Goal: Information Seeking & Learning: Learn about a topic

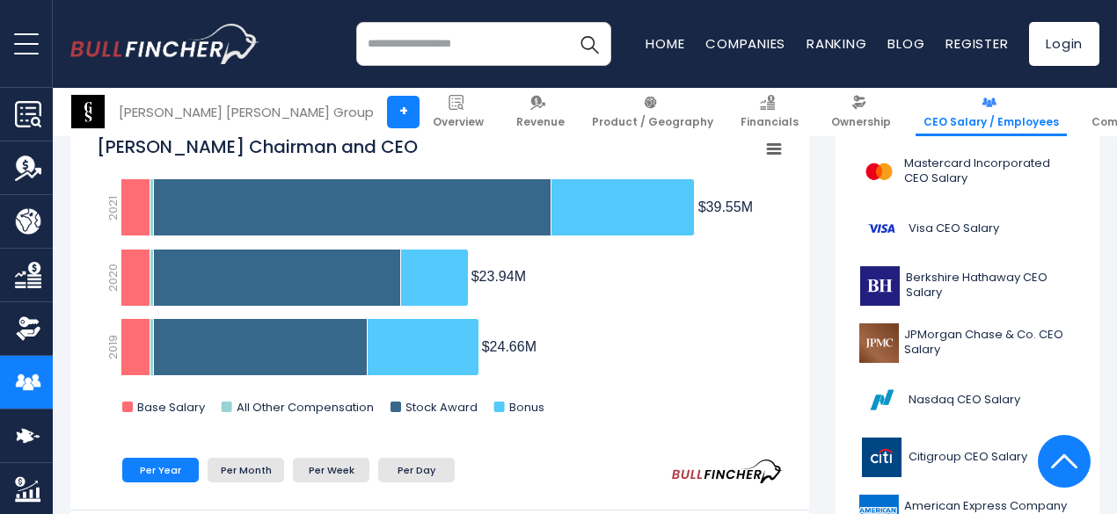
scroll to position [528, 0]
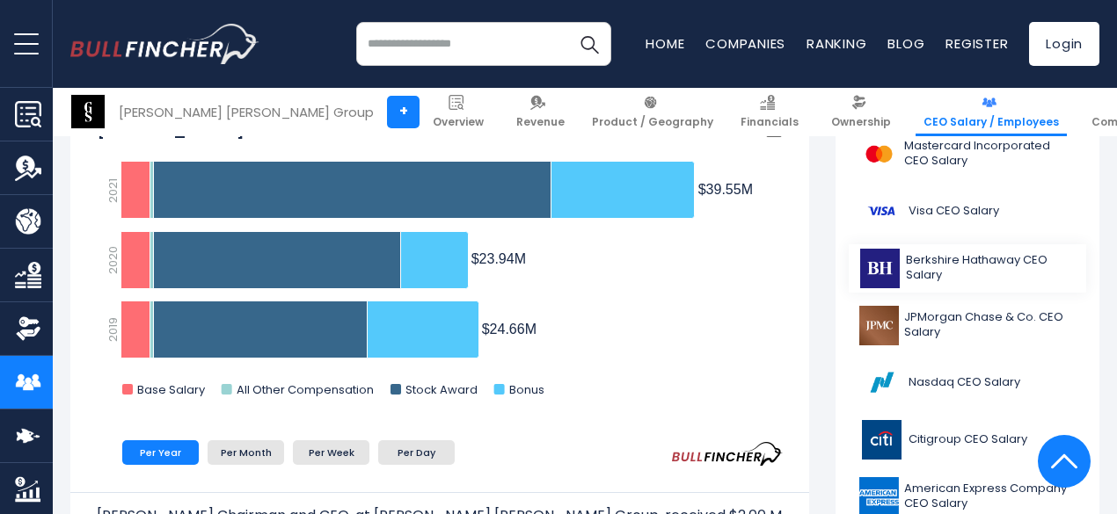
click at [906, 260] on span "Berkshire Hathaway CEO Salary" at bounding box center [991, 268] width 170 height 30
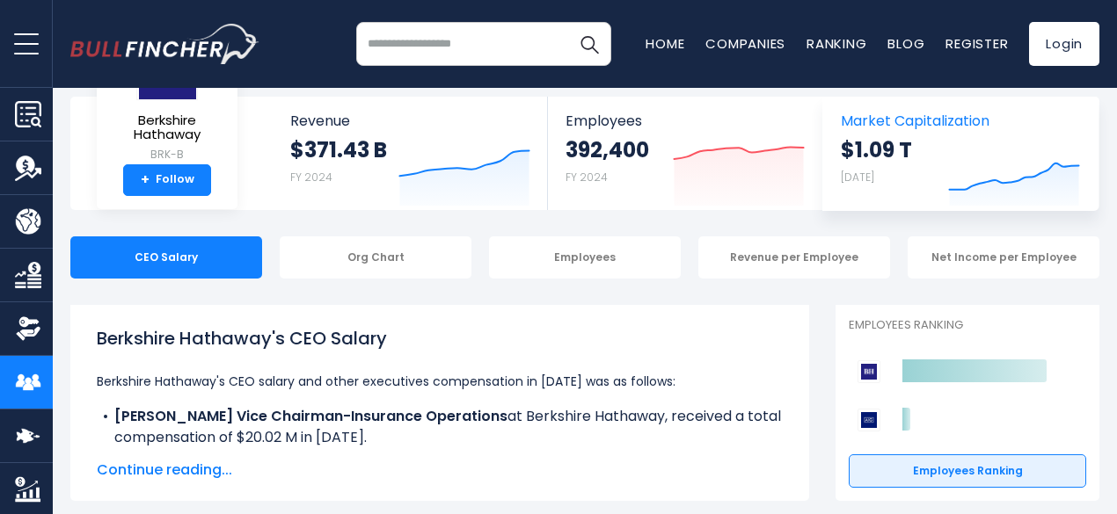
scroll to position [176, 0]
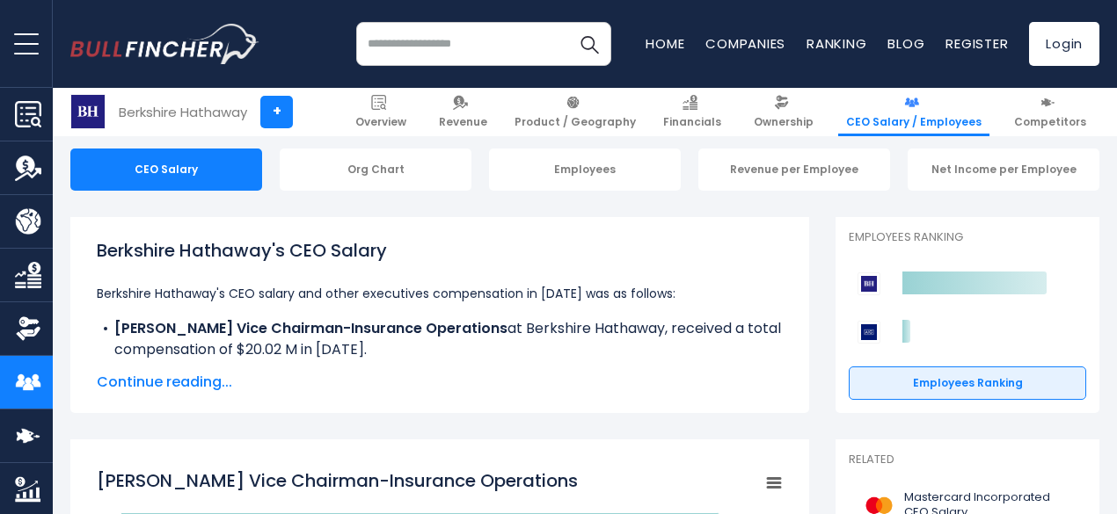
click at [179, 382] on span "Continue reading..." at bounding box center [440, 382] width 686 height 21
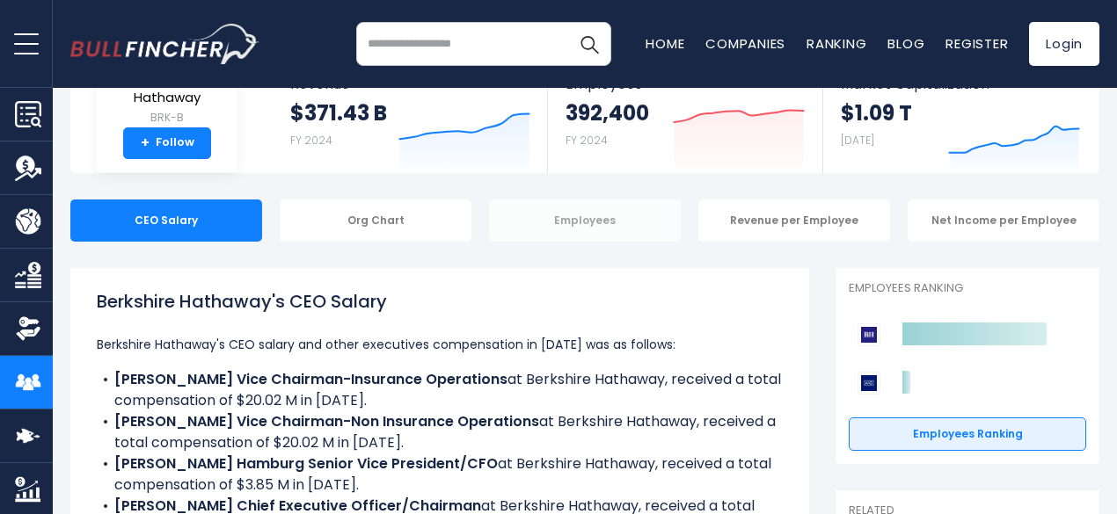
scroll to position [88, 0]
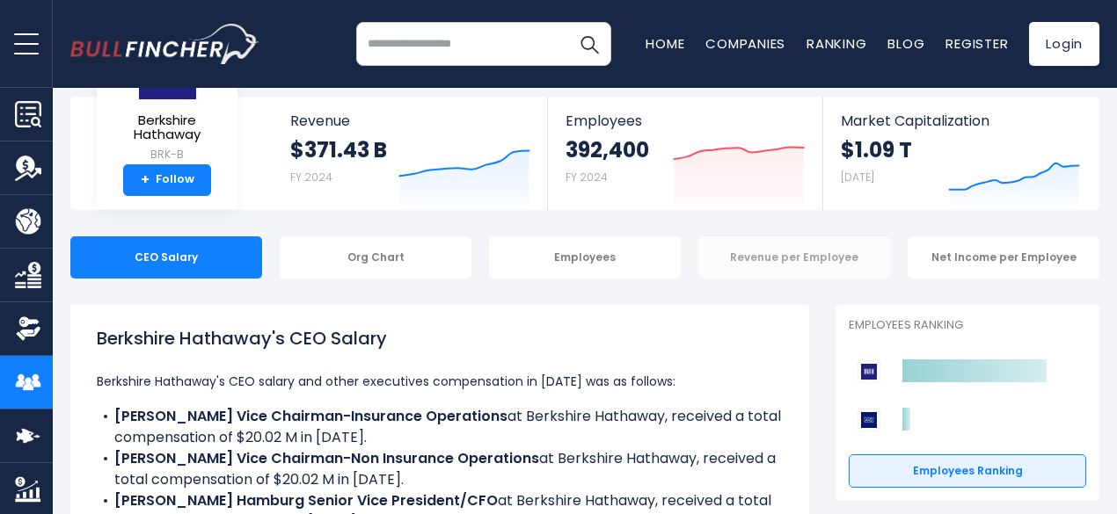
click at [757, 259] on div "Revenue per Employee" at bounding box center [794, 258] width 192 height 42
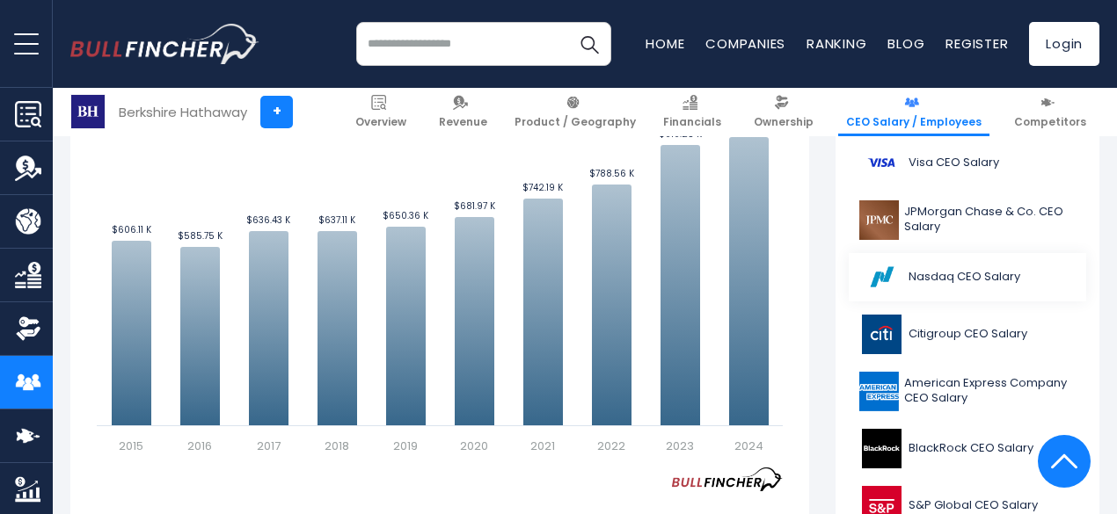
scroll to position [528, 0]
